Goal: Information Seeking & Learning: Learn about a topic

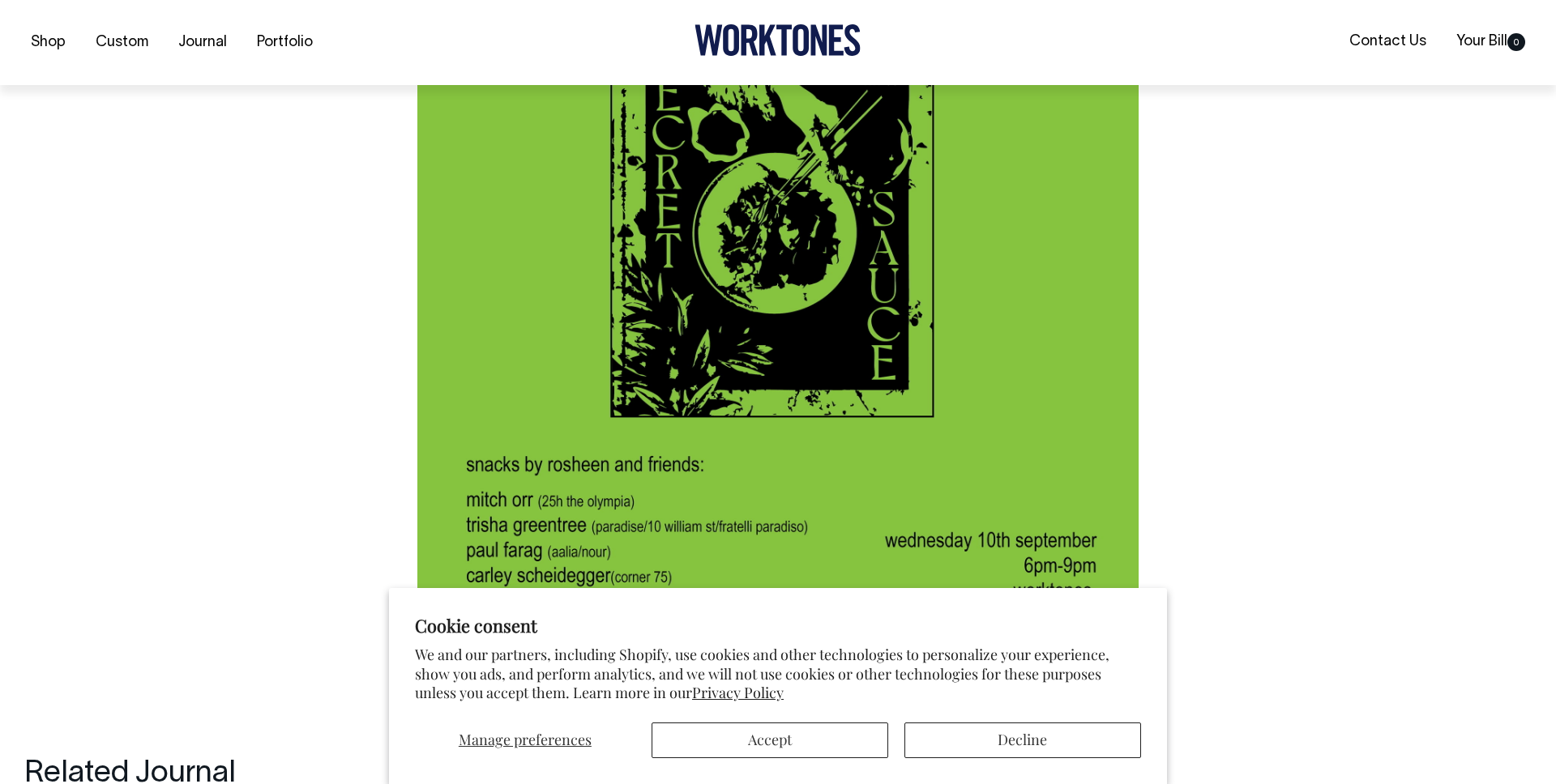
scroll to position [1295, 0]
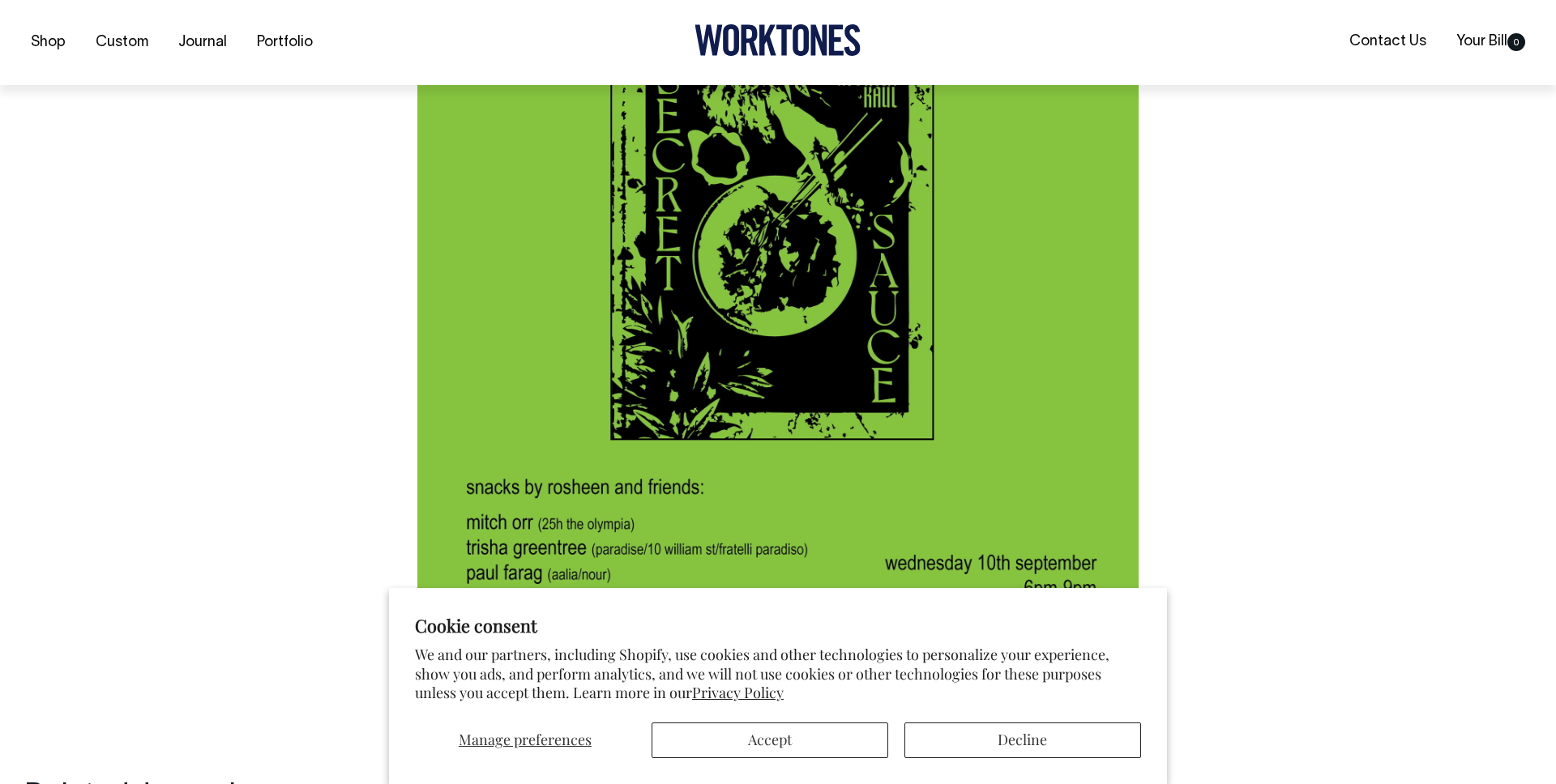
scroll to position [1273, 0]
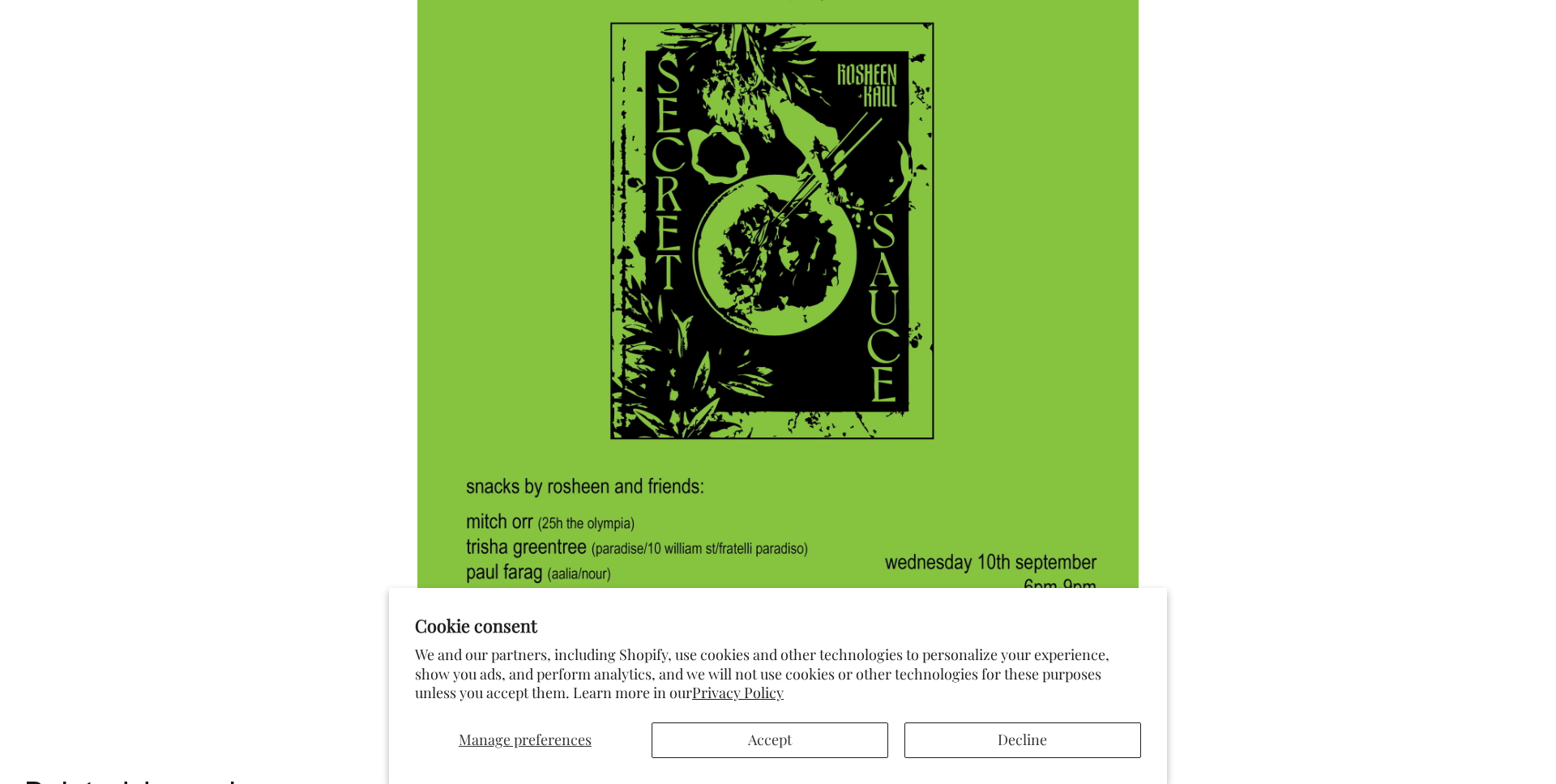
scroll to position [1273, 0]
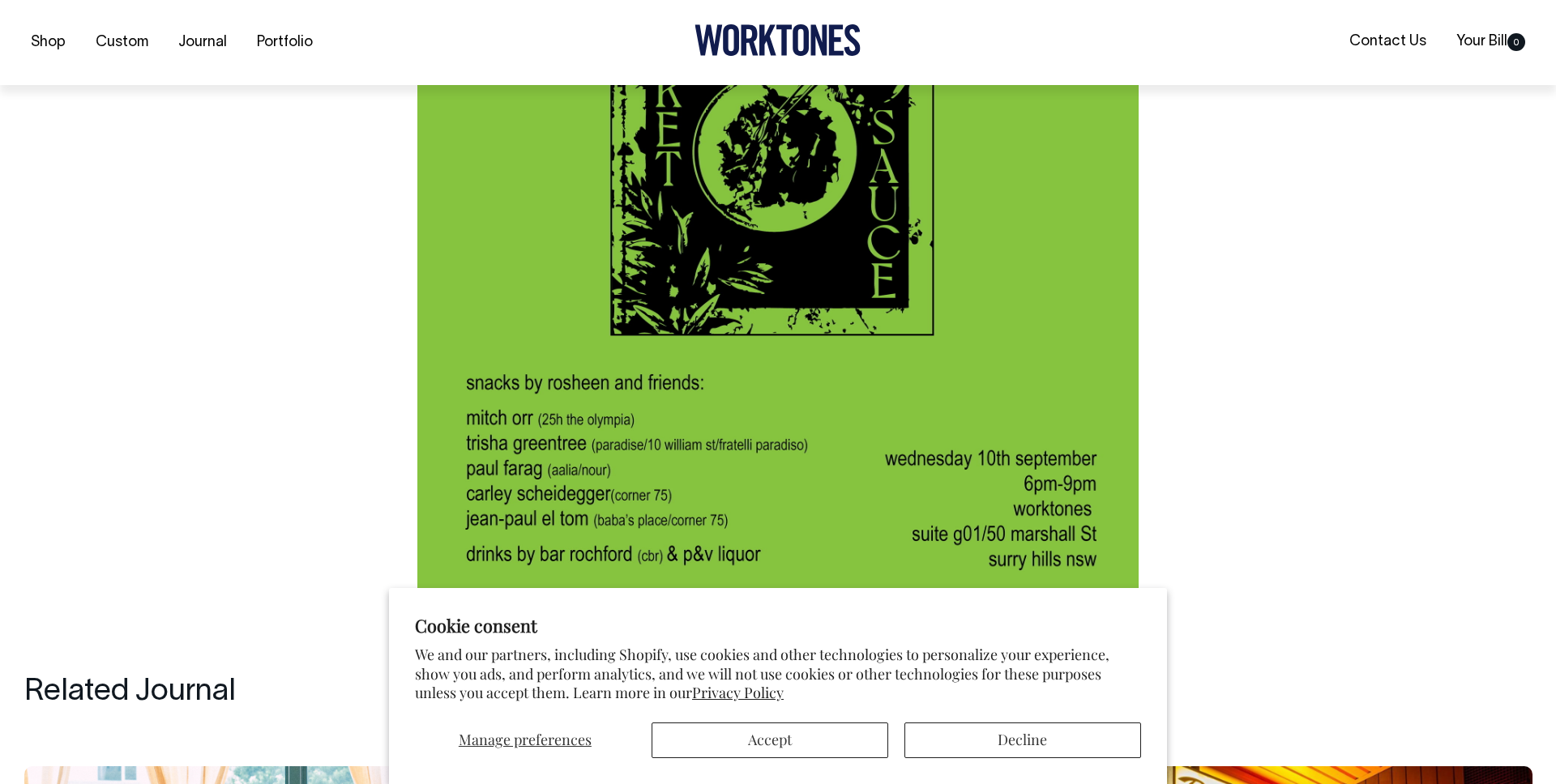
scroll to position [1358, 0]
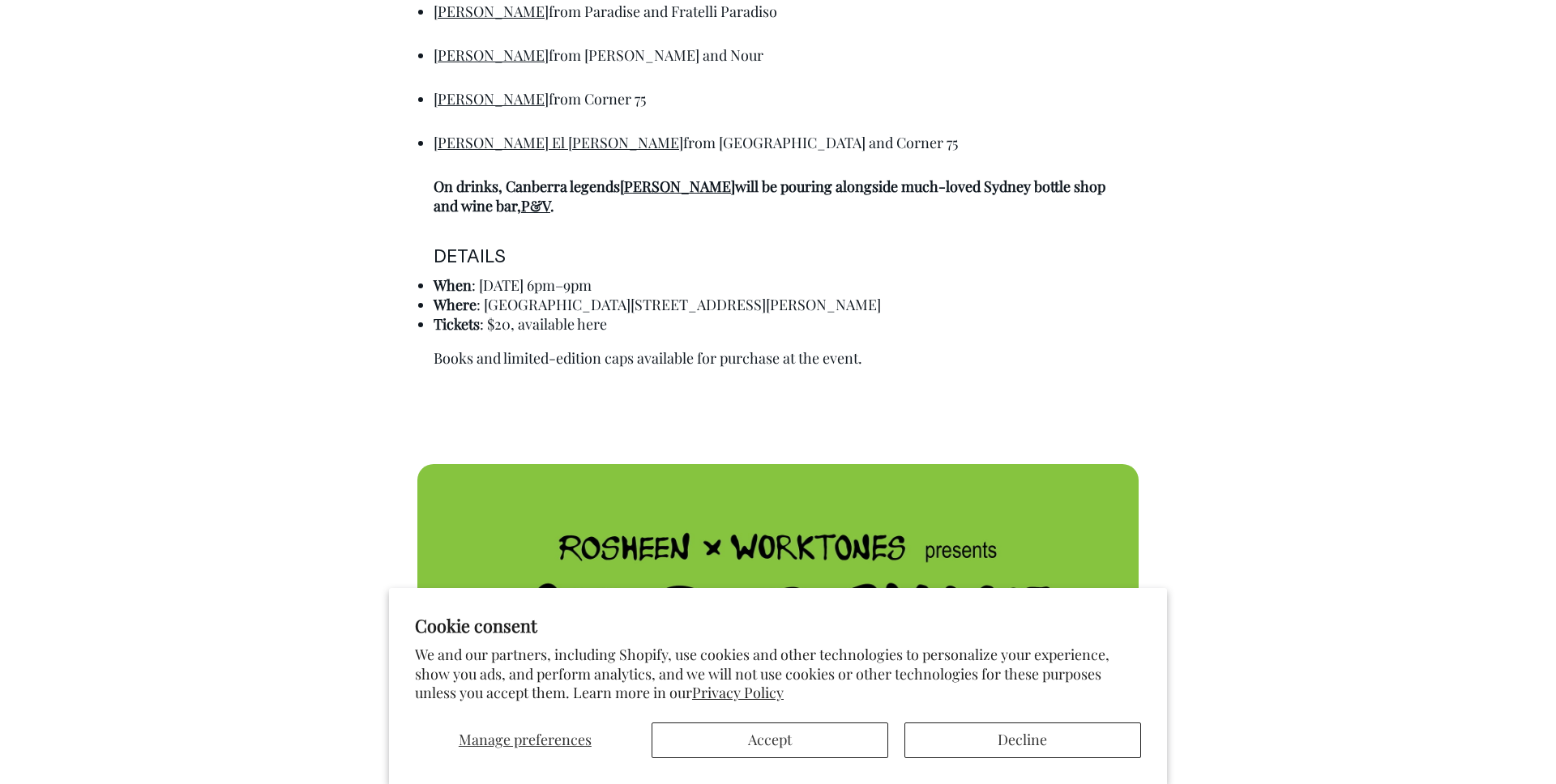
scroll to position [1282, 0]
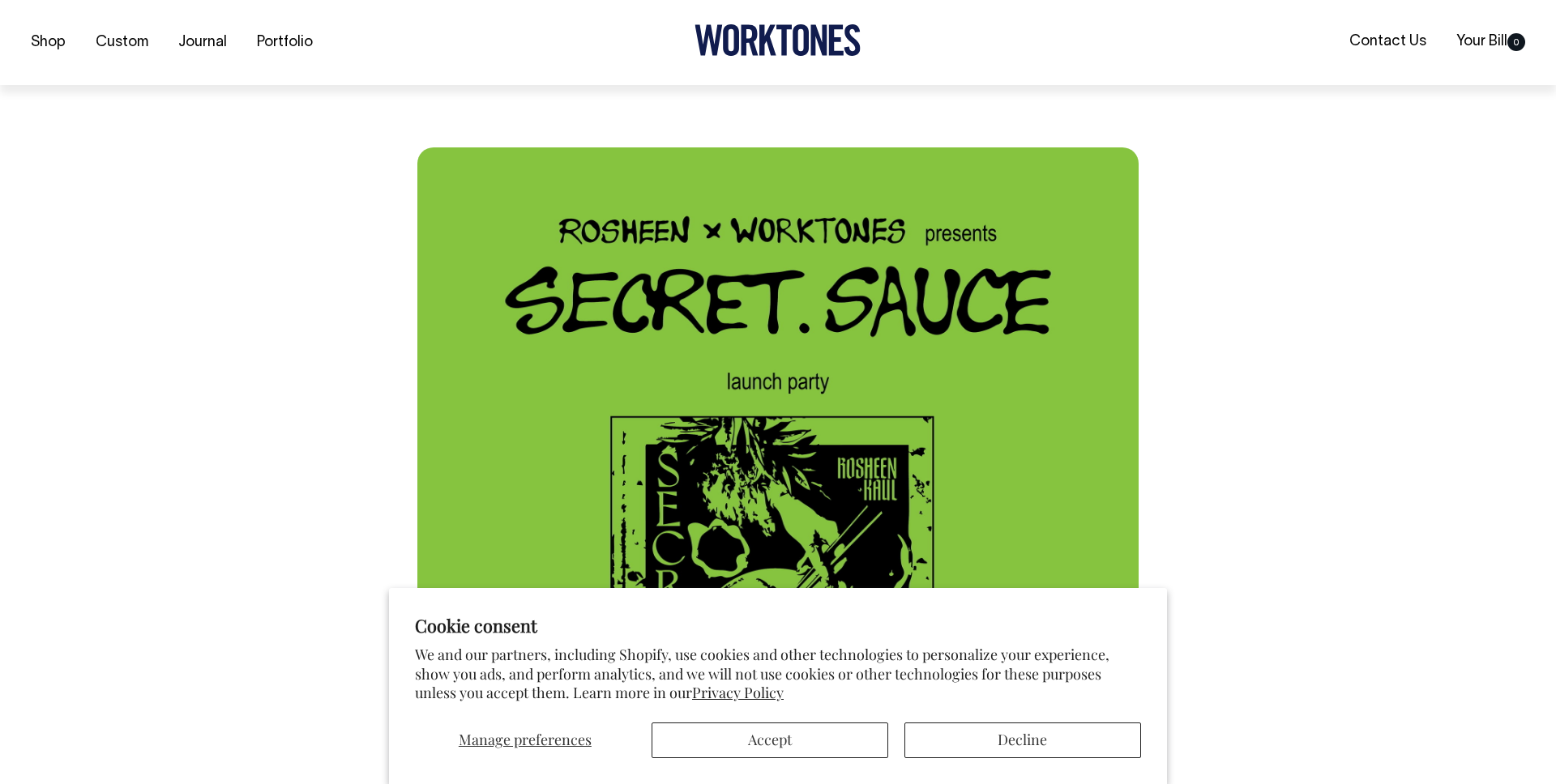
scroll to position [904, 0]
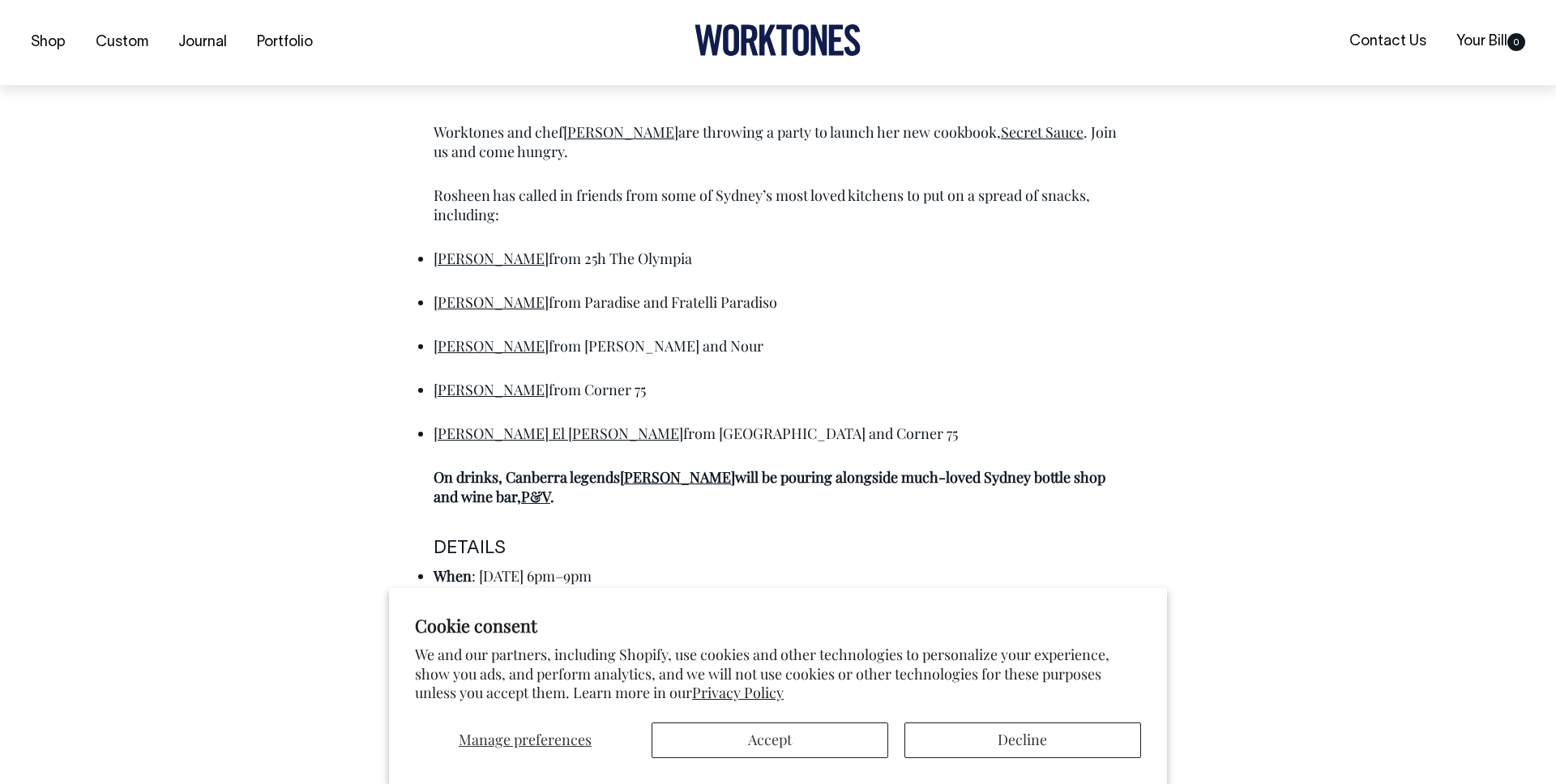
scroll to position [993, 0]
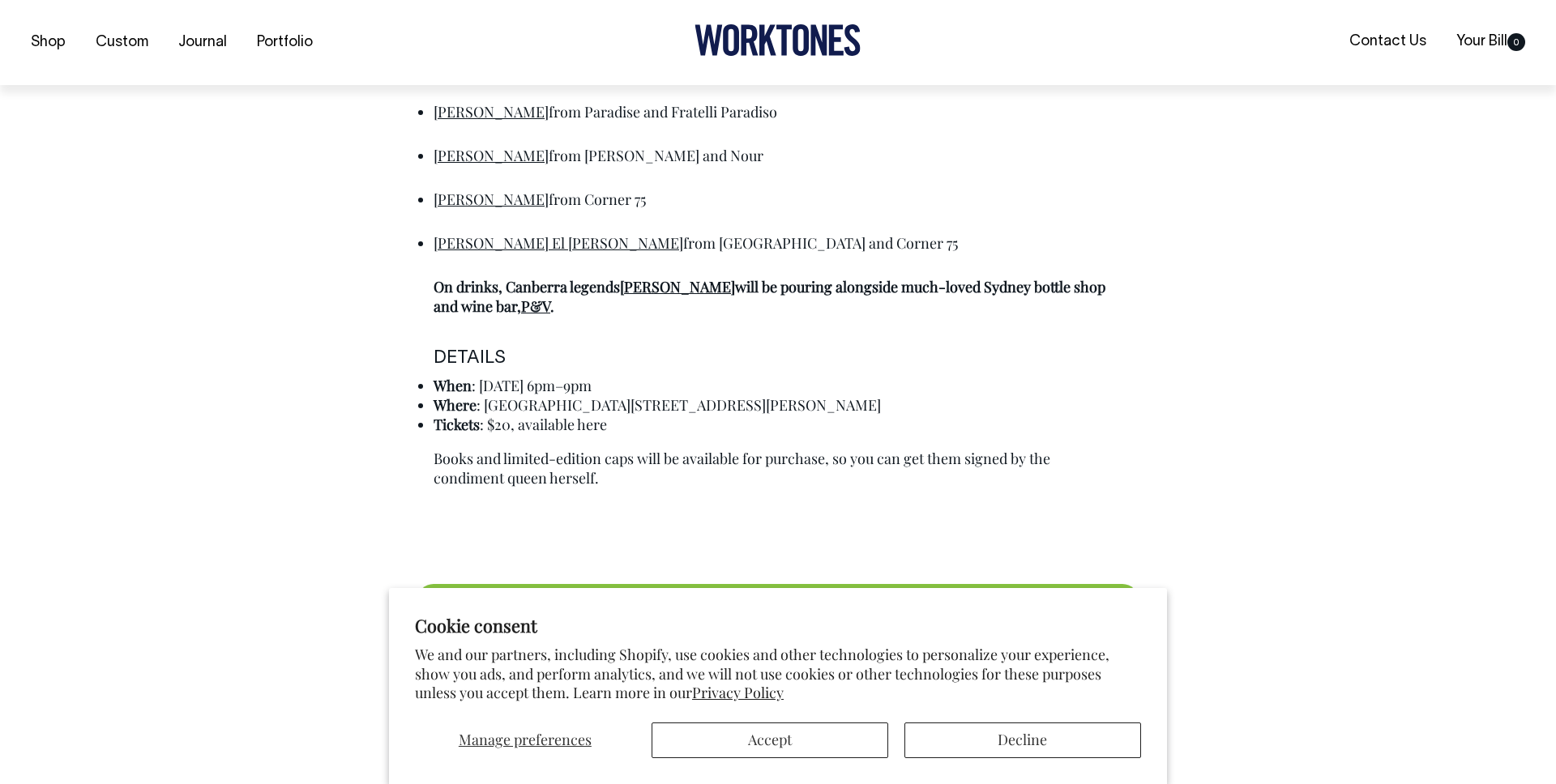
click at [899, 164] on p "Paul Farag from Aalia and Nour" at bounding box center [778, 155] width 689 height 19
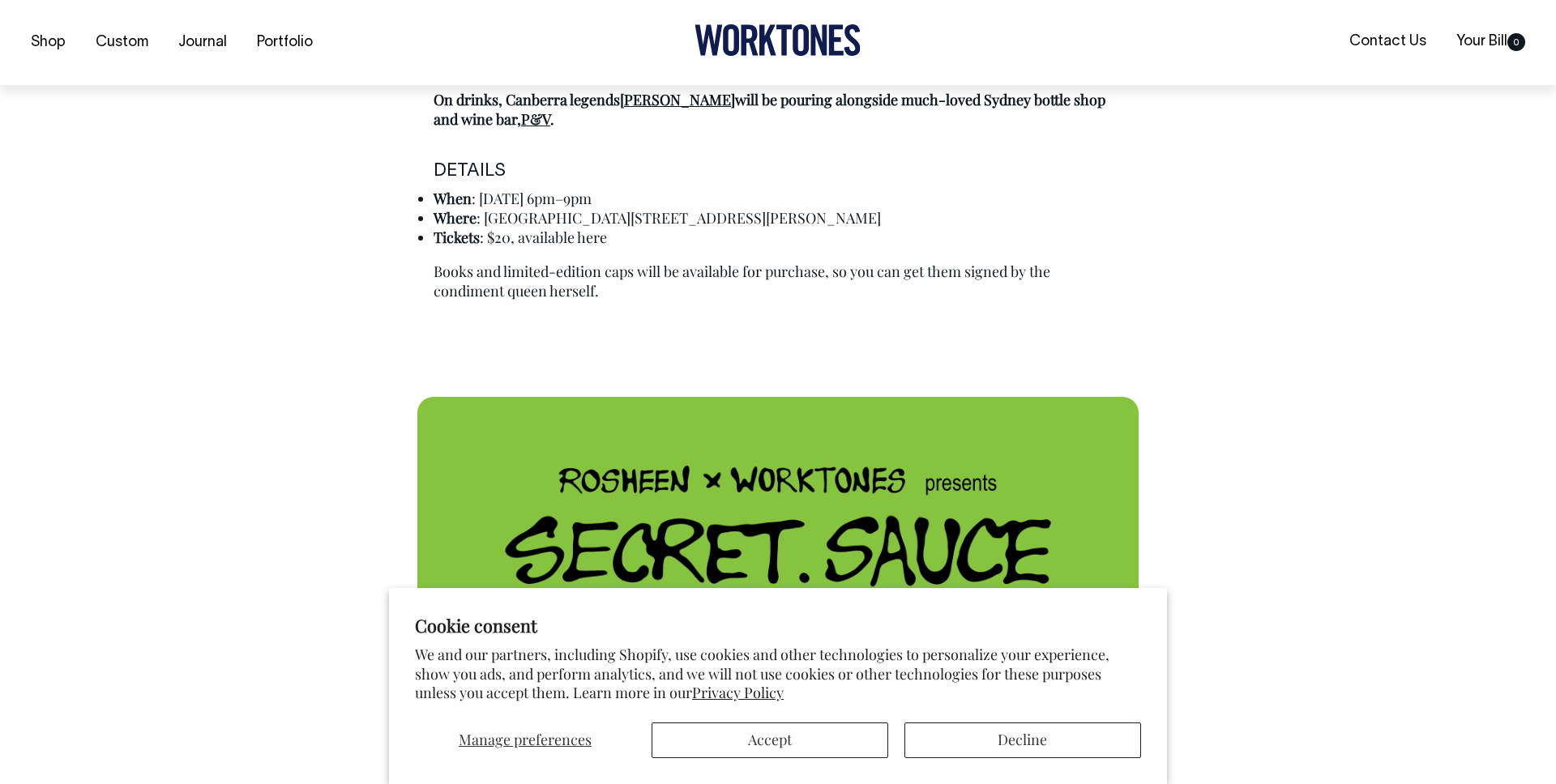
scroll to position [1371, 0]
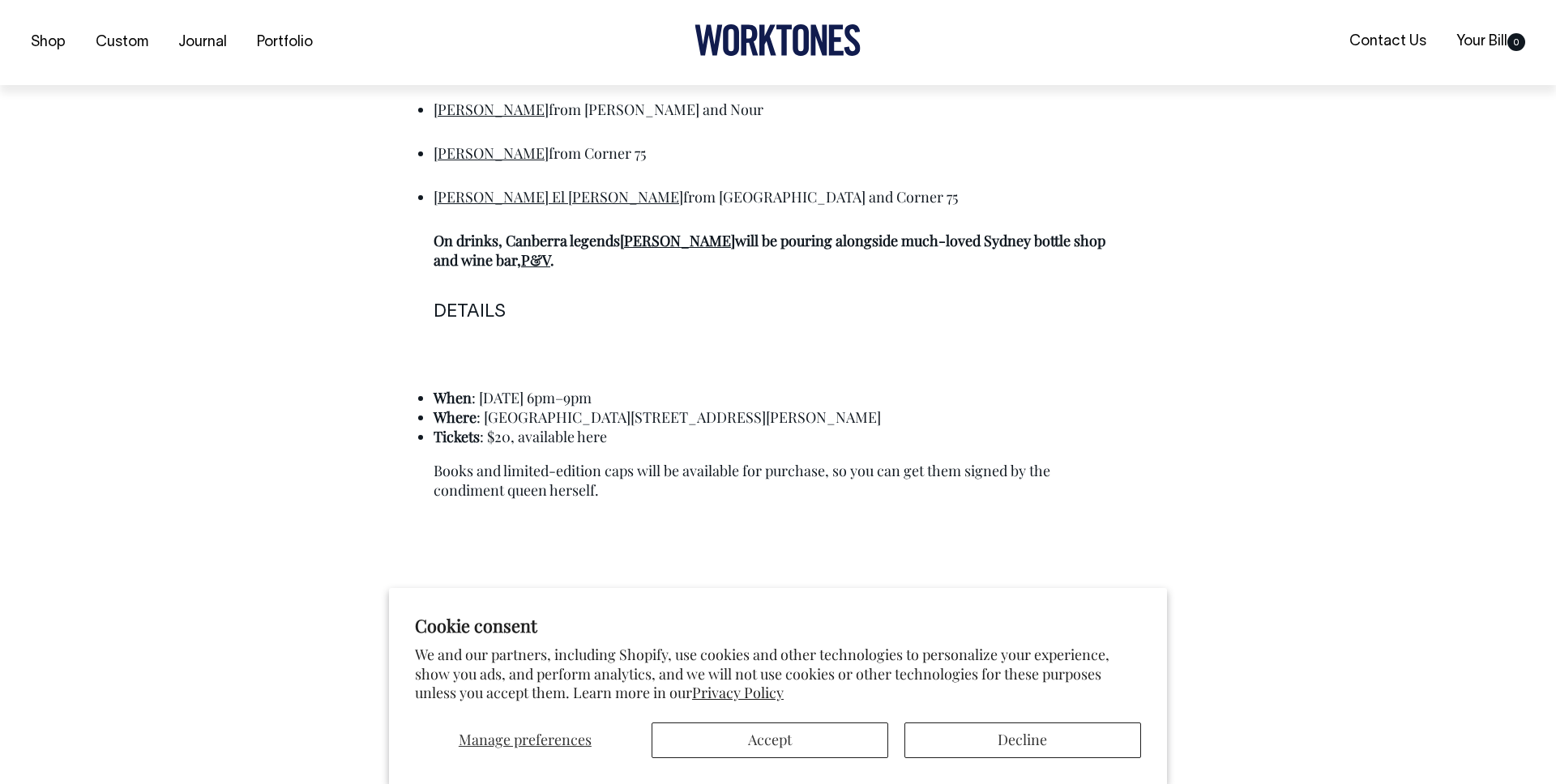
scroll to position [1229, 0]
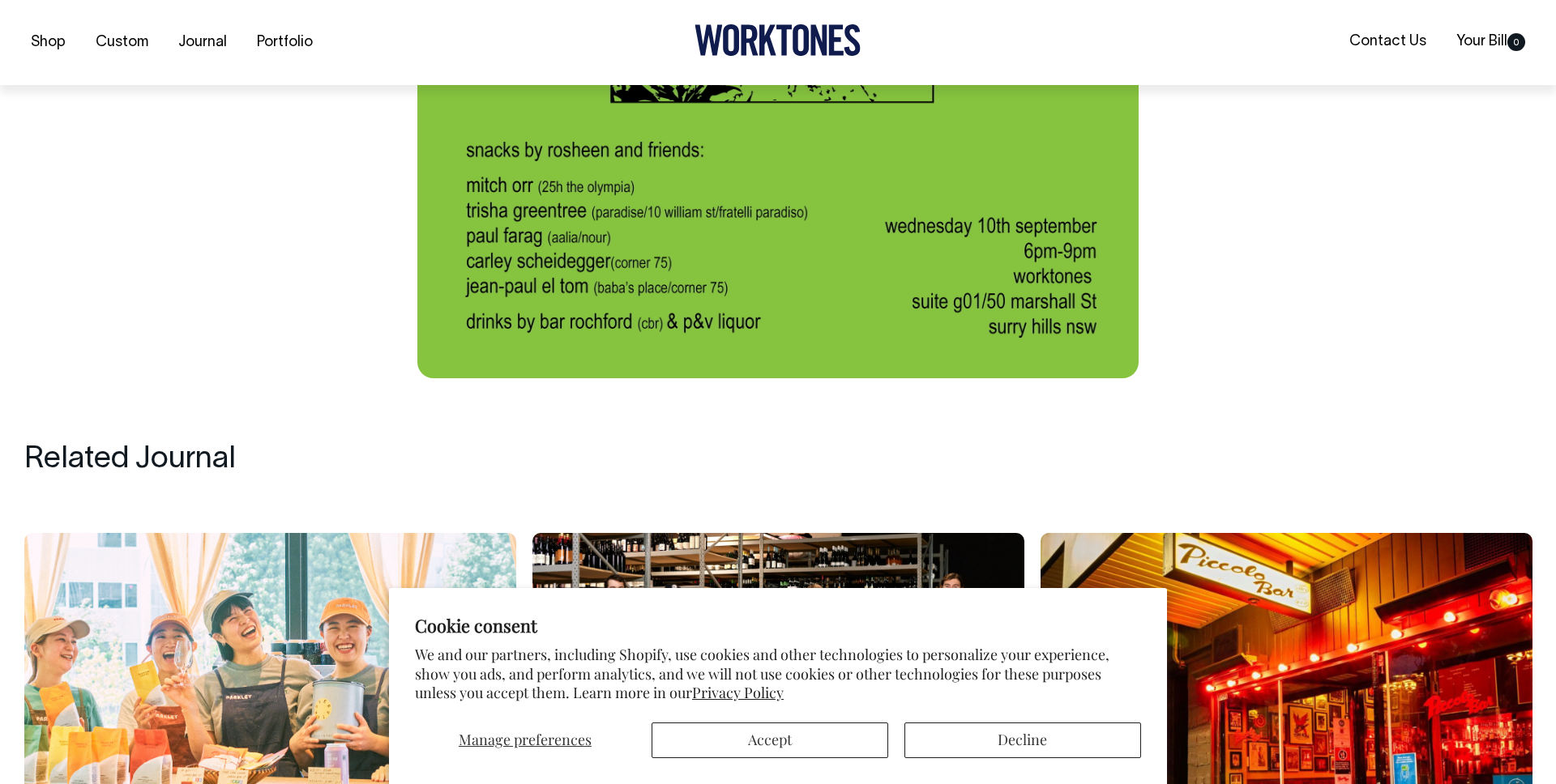
scroll to position [2424, 0]
